Goal: Information Seeking & Learning: Check status

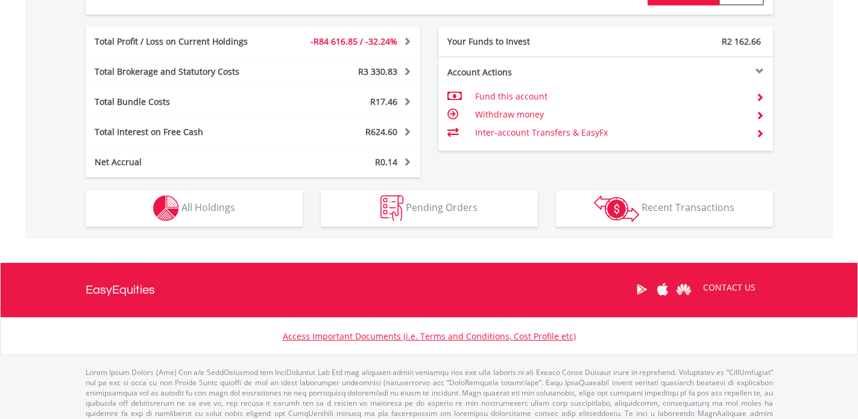
scroll to position [649, 0]
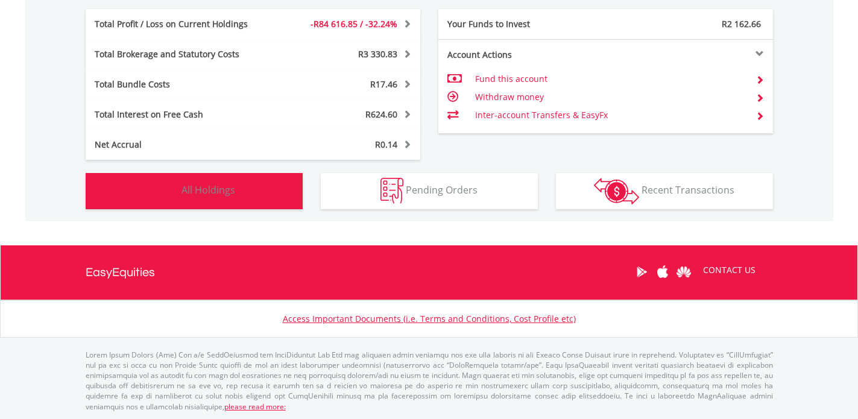
click at [271, 192] on button "Holdings All Holdings" at bounding box center [194, 191] width 217 height 36
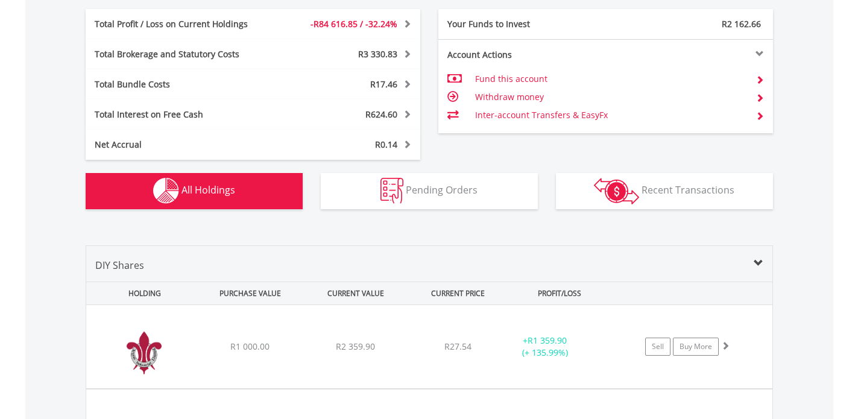
scroll to position [894, 0]
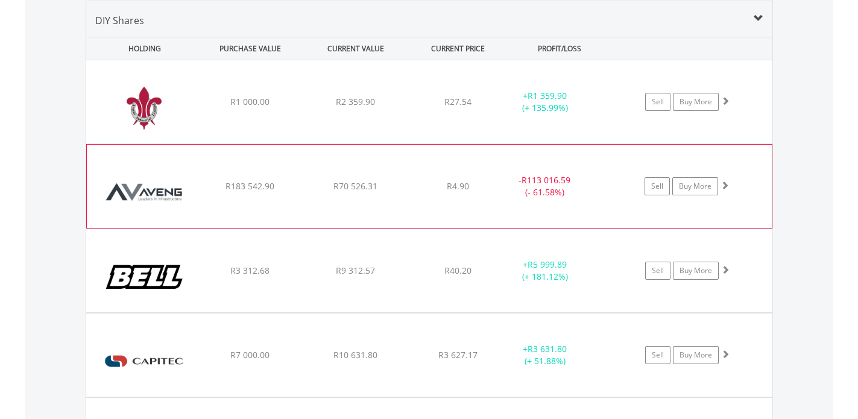
click at [283, 144] on div "﻿ Aveng Group Limited R183 542.90 R70 526.31 R4.90 - R113 016.59 (- 61.58%) Sel…" at bounding box center [429, 101] width 686 height 83
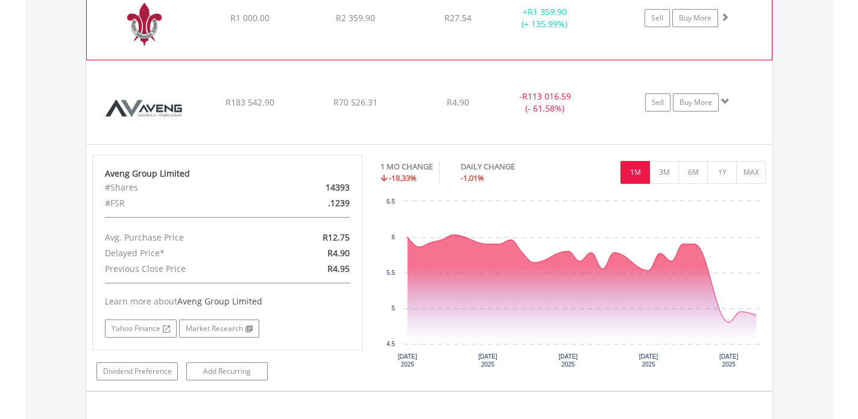
scroll to position [982, 0]
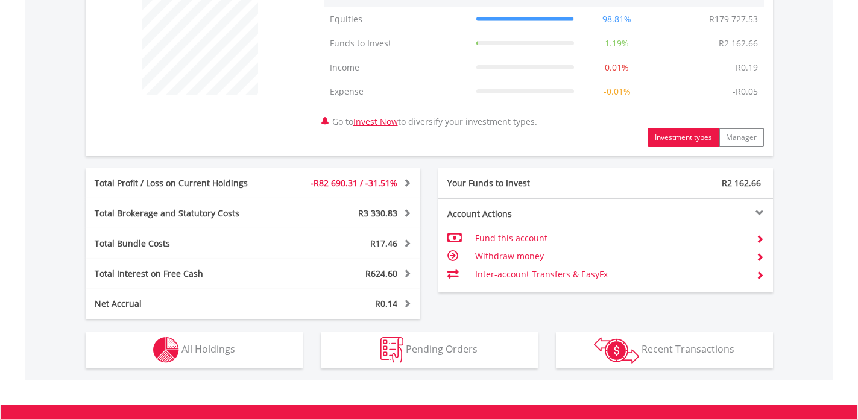
scroll to position [500, 0]
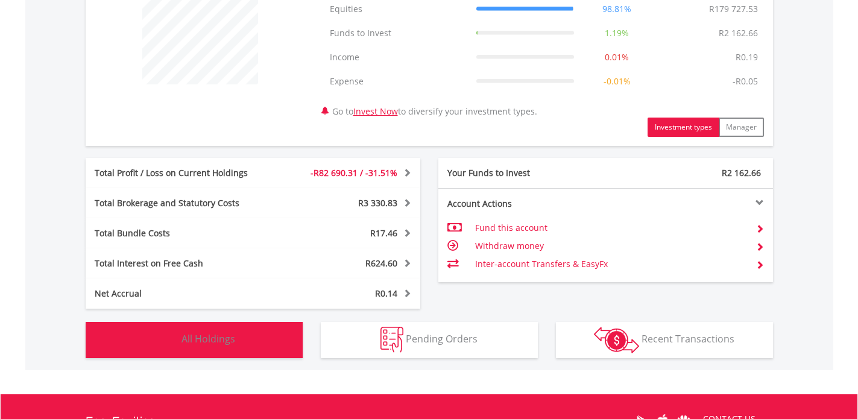
click at [294, 339] on button "Holdings All Holdings" at bounding box center [194, 340] width 217 height 36
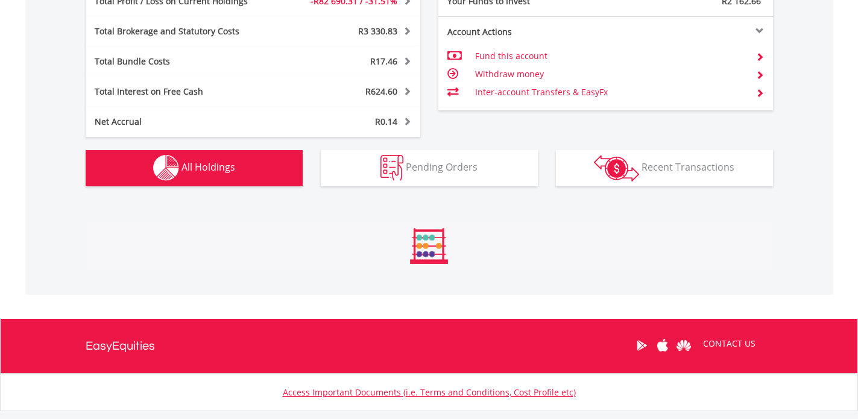
scroll to position [894, 0]
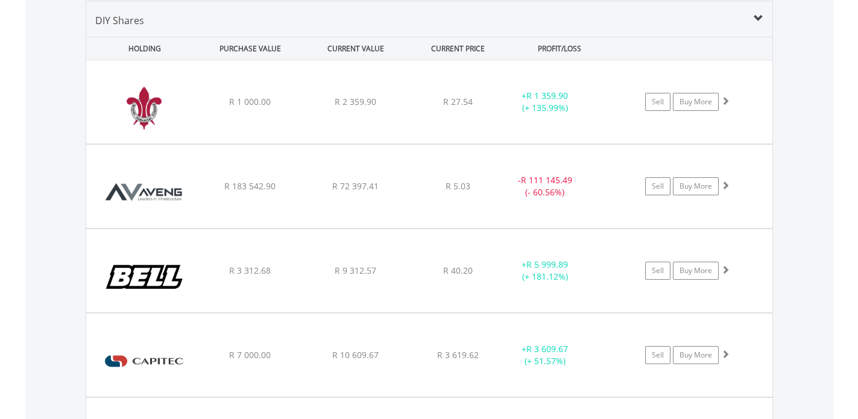
click at [381, 144] on div "﻿ Aveng Group Limited R 183 542.90 R 72 397.41 R 5.03 - R 111 145.49 (- 60.56%)…" at bounding box center [429, 101] width 686 height 83
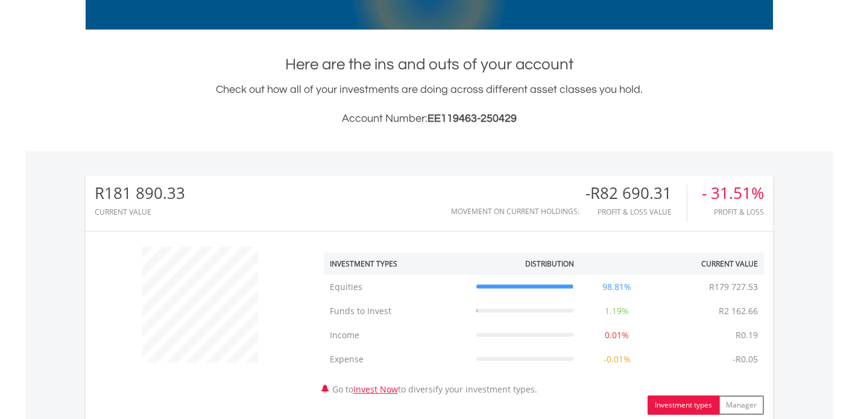
scroll to position [0, 0]
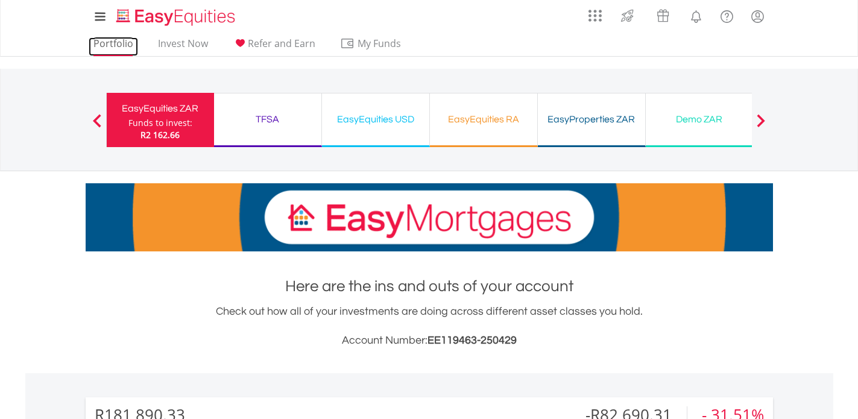
click at [121, 51] on link "Portfolio" at bounding box center [113, 46] width 49 height 19
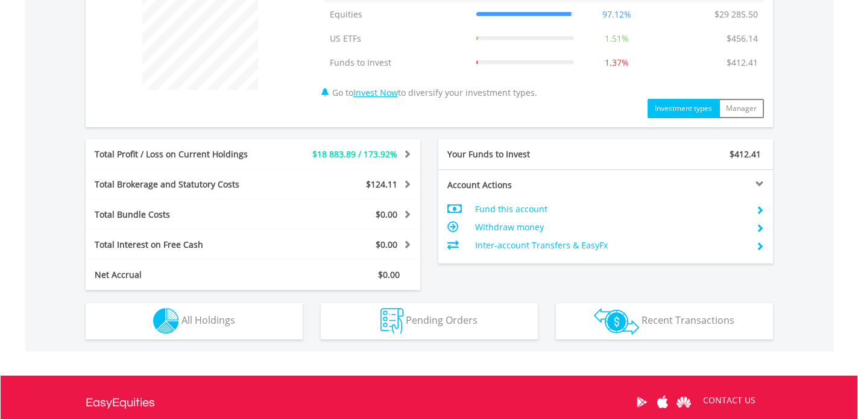
scroll to position [507, 0]
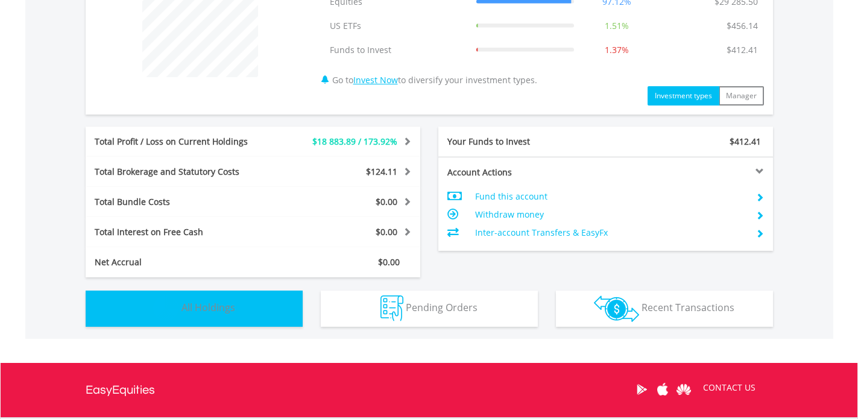
click at [231, 302] on span "All Holdings" at bounding box center [209, 307] width 54 height 13
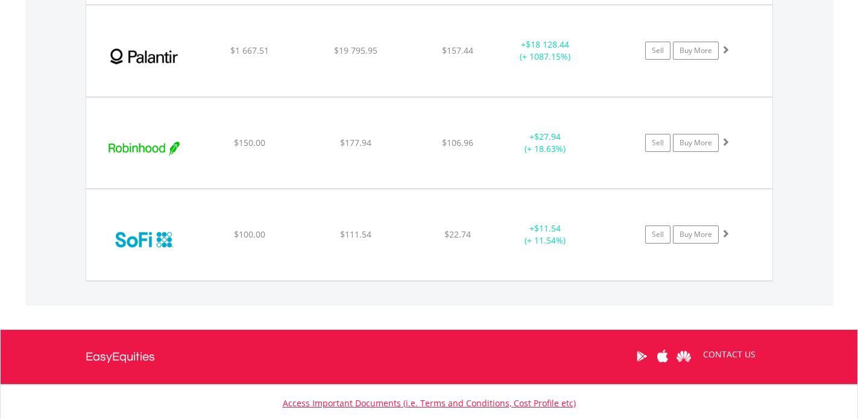
scroll to position [1655, 0]
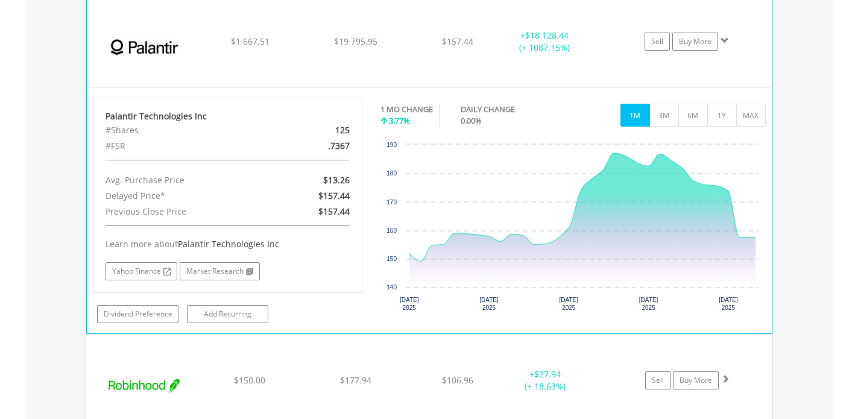
scroll to position [1801, 0]
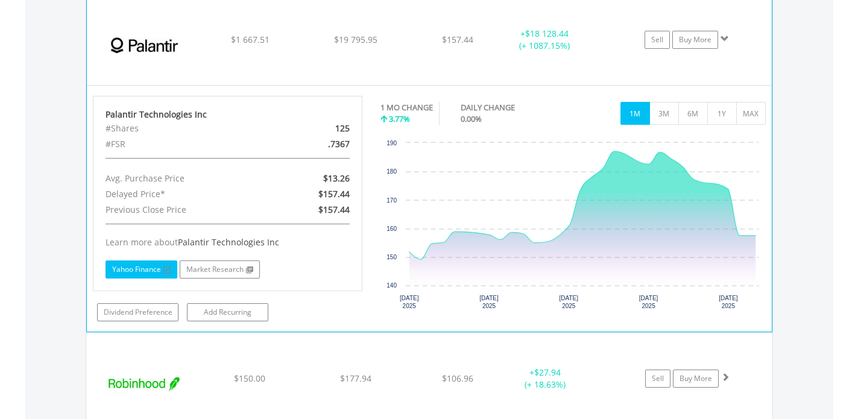
click at [138, 276] on link "Yahoo Finance" at bounding box center [142, 270] width 72 height 18
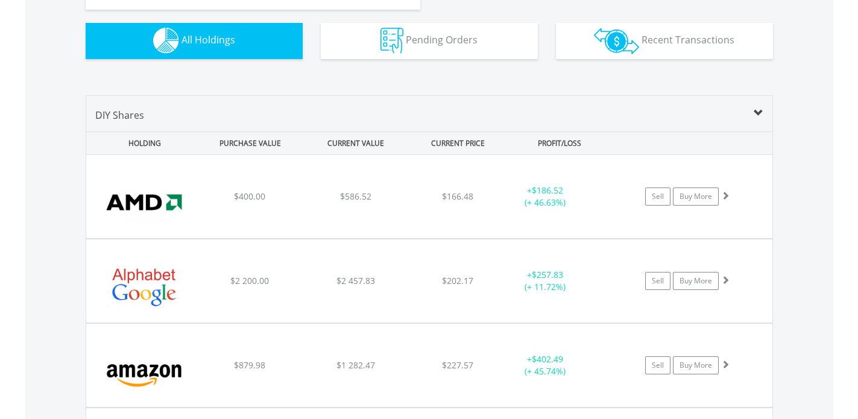
scroll to position [778, 0]
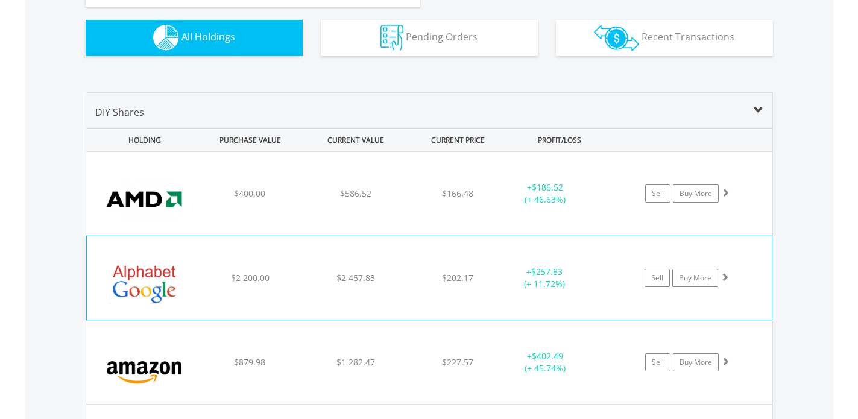
click at [516, 235] on div "﻿ Alphabet Inc-Cl C $2 200.00 $2 457.83 $202.17 + $257.83 (+ 11.72%) Sell Buy M…" at bounding box center [429, 193] width 686 height 83
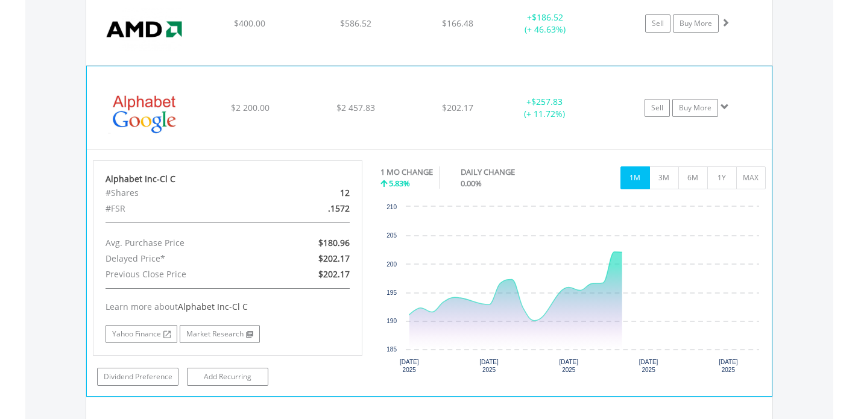
scroll to position [952, 0]
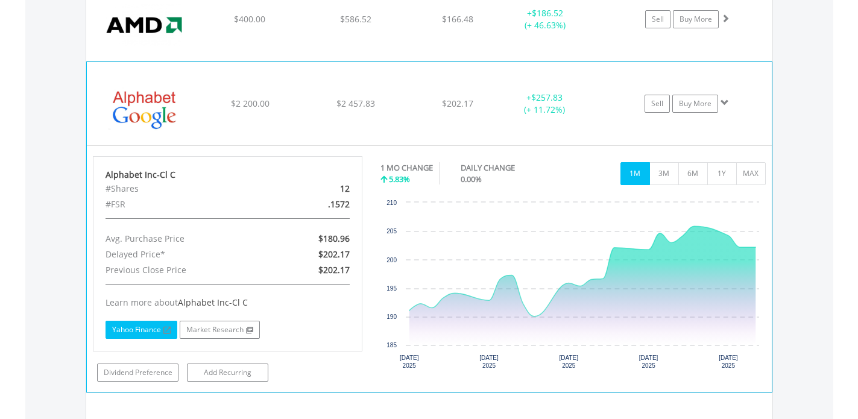
click at [128, 327] on link "Yahoo Finance" at bounding box center [142, 330] width 72 height 18
